Goal: Entertainment & Leisure: Consume media (video, audio)

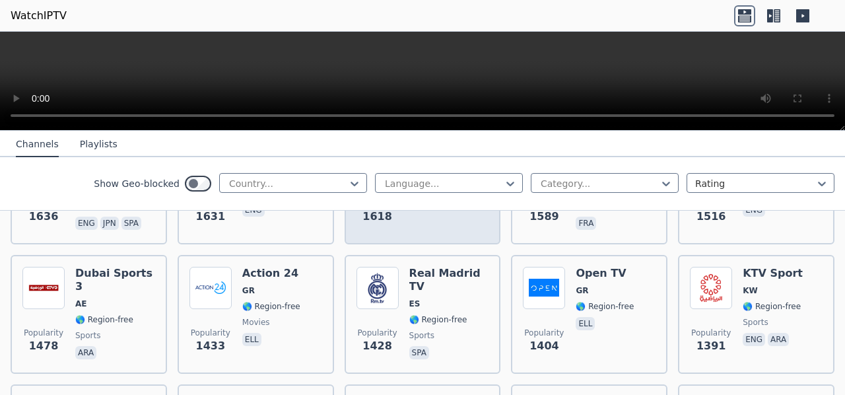
scroll to position [1122, 0]
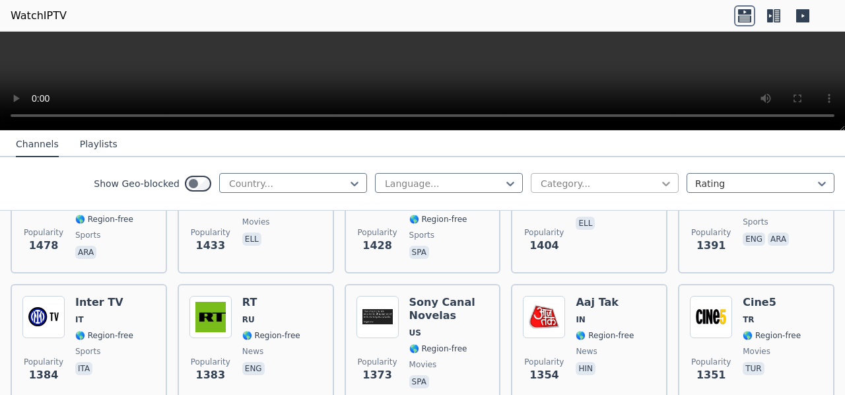
click at [660, 178] on icon at bounding box center [666, 183] width 13 height 13
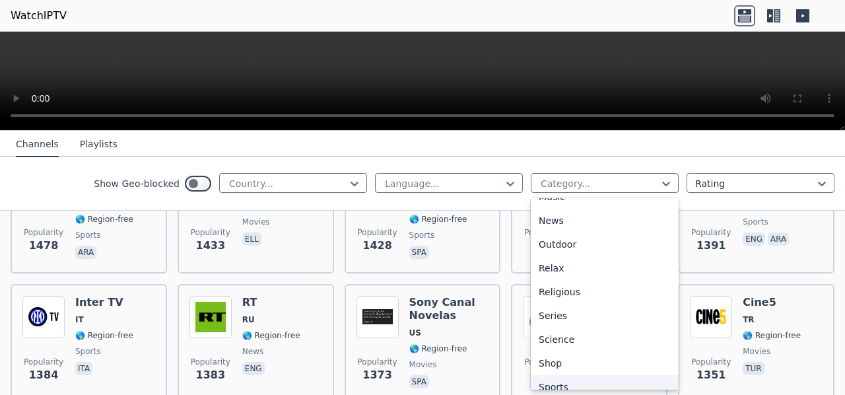
scroll to position [455, 0]
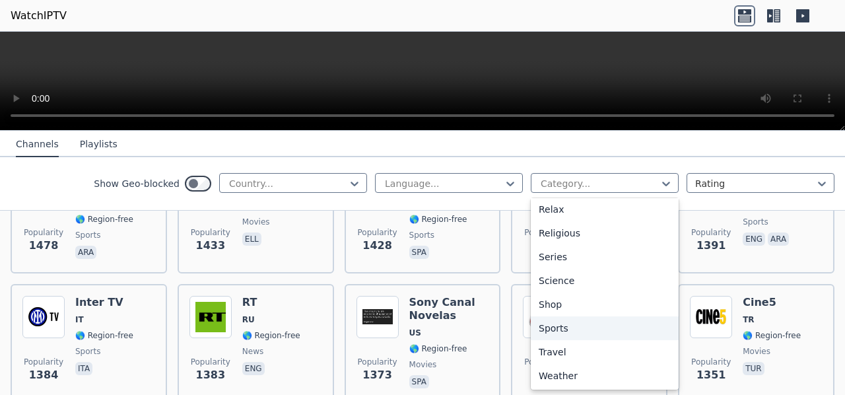
click at [551, 329] on div "Sports" at bounding box center [605, 328] width 148 height 24
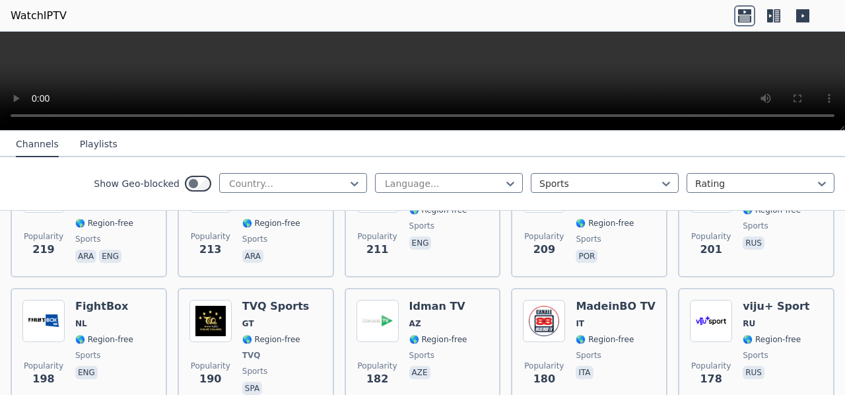
scroll to position [1998, 0]
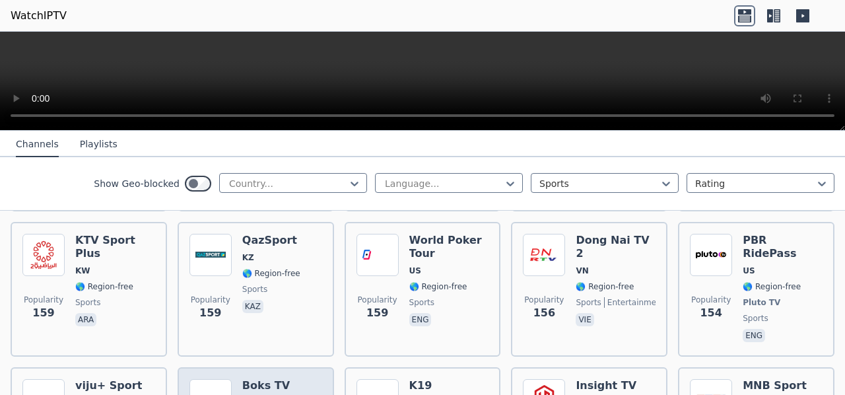
click at [211, 379] on img at bounding box center [210, 400] width 42 height 42
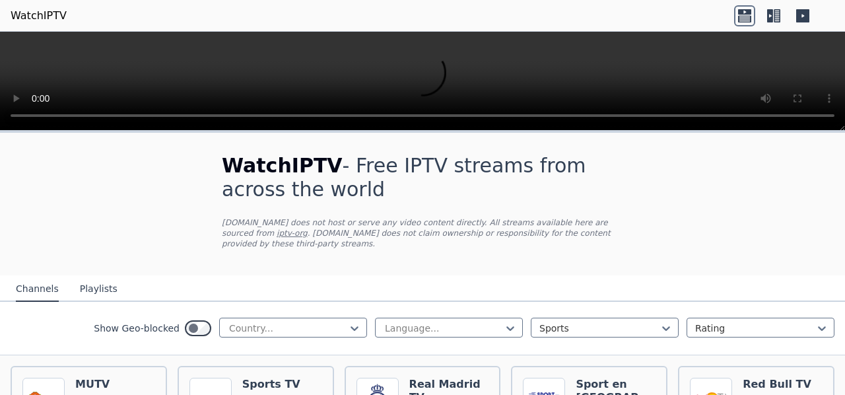
scroll to position [132, 0]
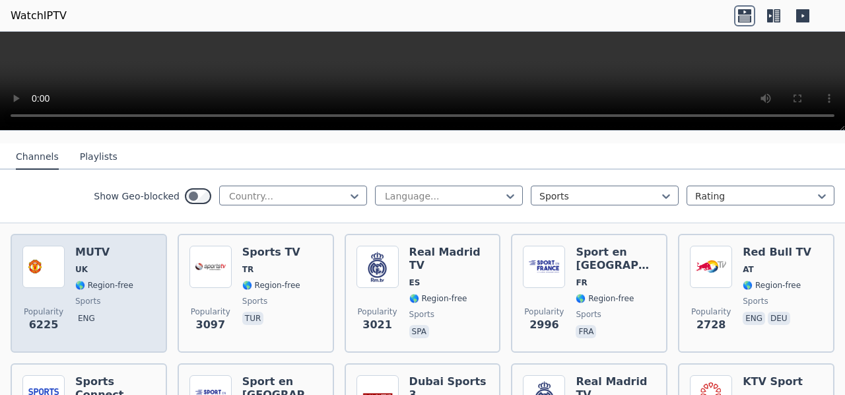
click at [75, 252] on div "Popularity 6225 MUTV [GEOGRAPHIC_DATA] 🌎 Region-free sports eng" at bounding box center [88, 293] width 133 height 95
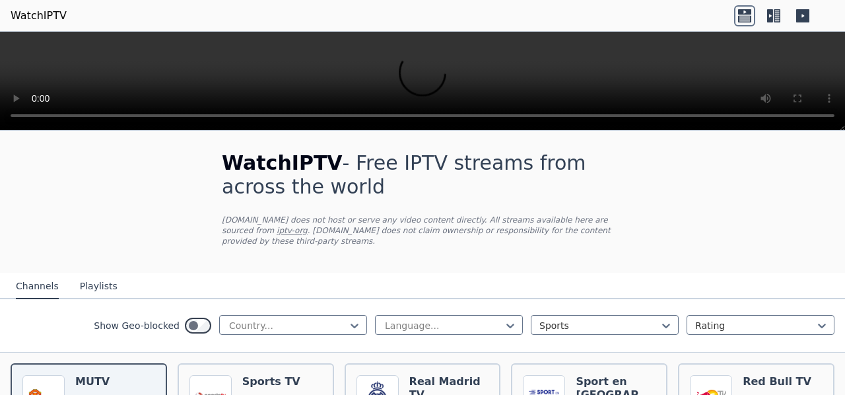
scroll to position [0, 0]
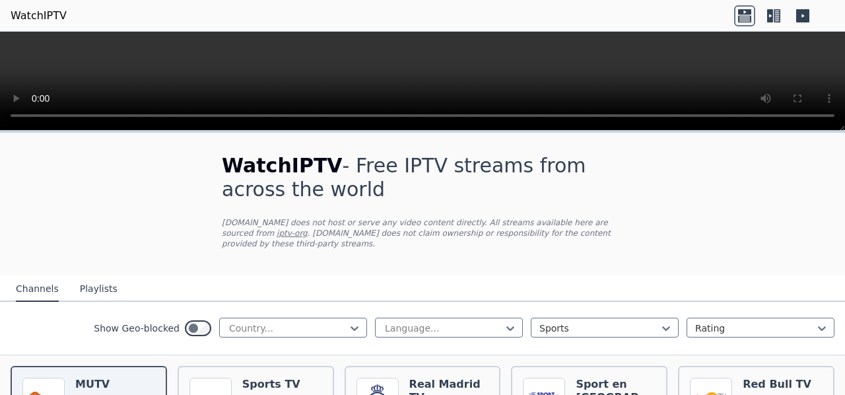
click at [82, 277] on button "Playlists" at bounding box center [99, 289] width 38 height 25
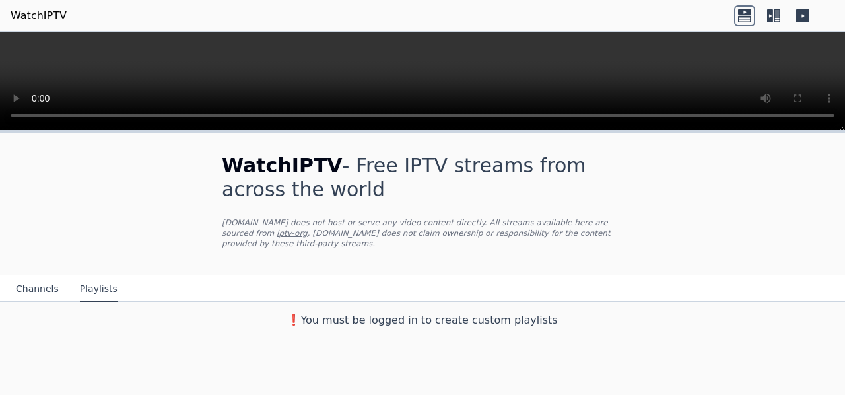
click at [46, 277] on button "Channels" at bounding box center [37, 289] width 43 height 25
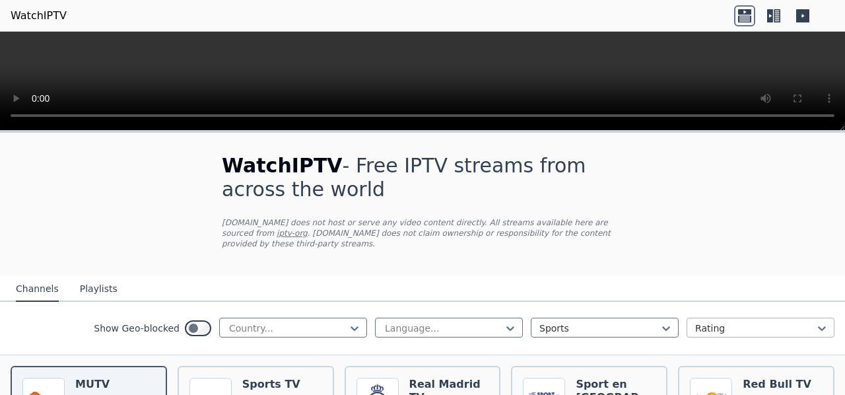
click at [701, 322] on div at bounding box center [755, 328] width 120 height 13
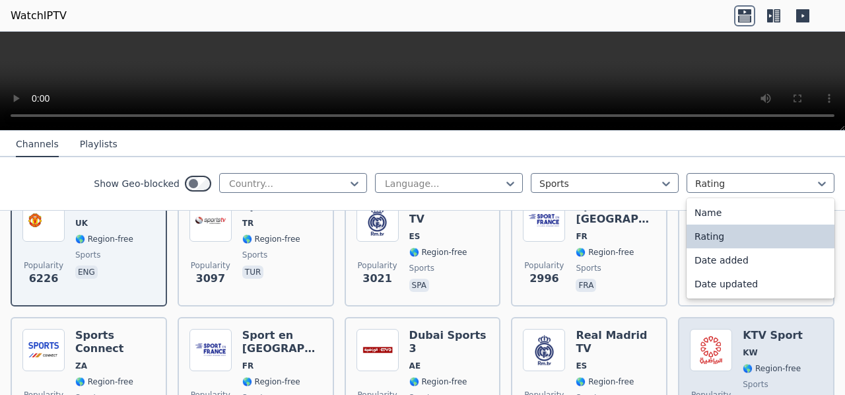
scroll to position [198, 0]
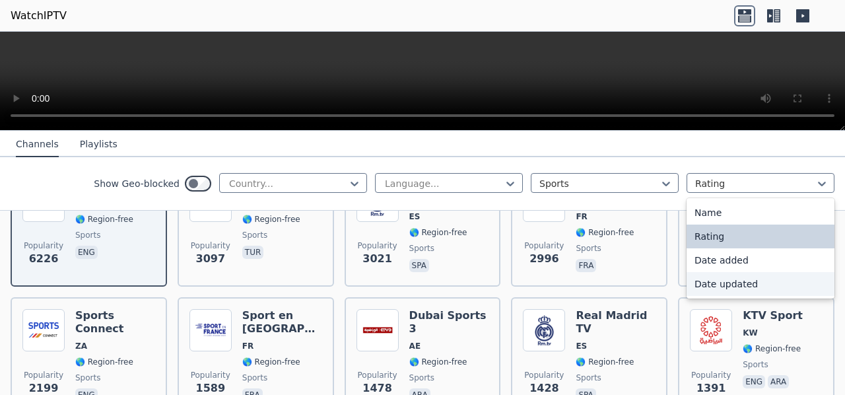
click at [736, 283] on div "Date updated" at bounding box center [761, 284] width 148 height 24
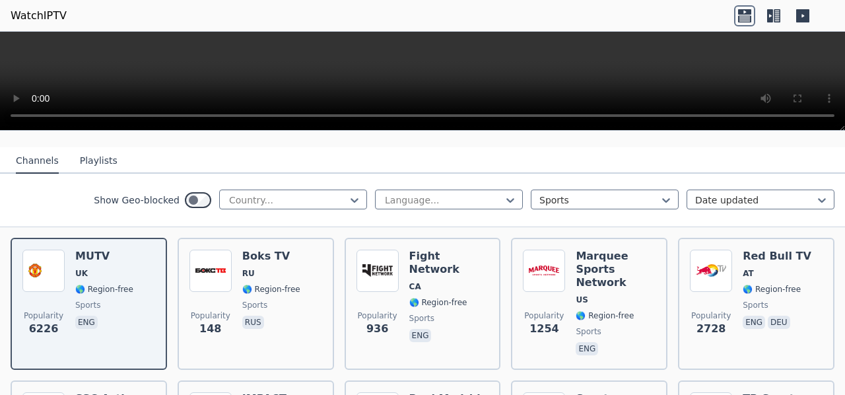
scroll to position [132, 0]
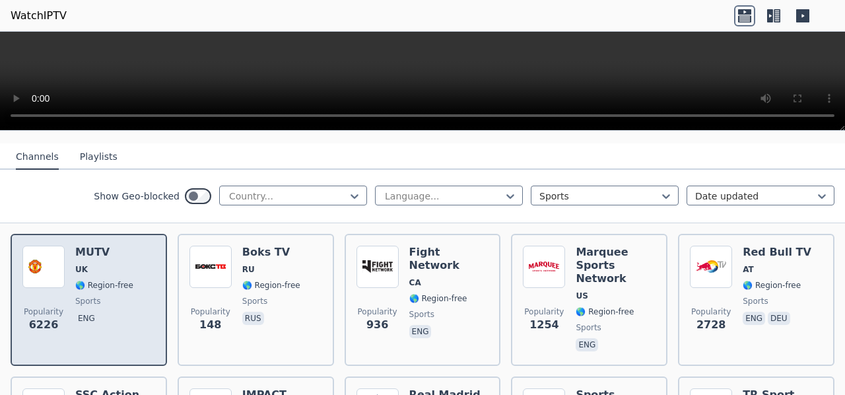
click at [112, 296] on span "sports" at bounding box center [104, 301] width 58 height 11
